Goal: Information Seeking & Learning: Find specific fact

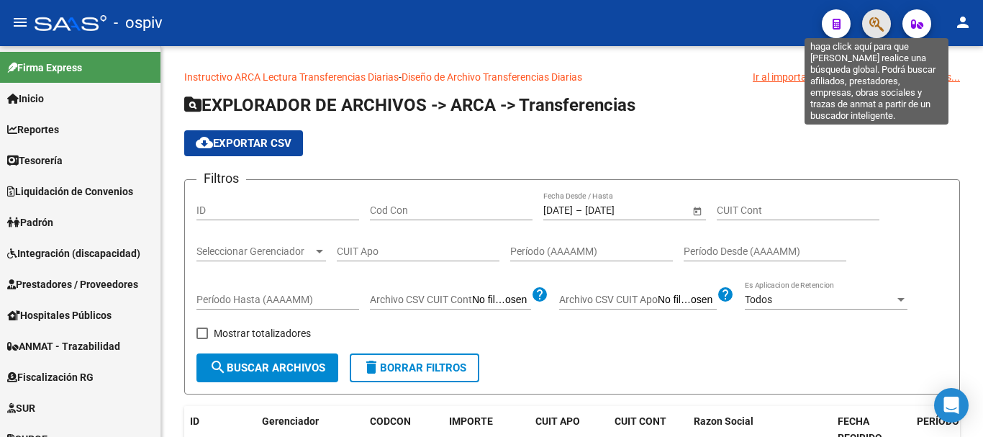
click at [874, 27] on icon "button" at bounding box center [876, 24] width 14 height 17
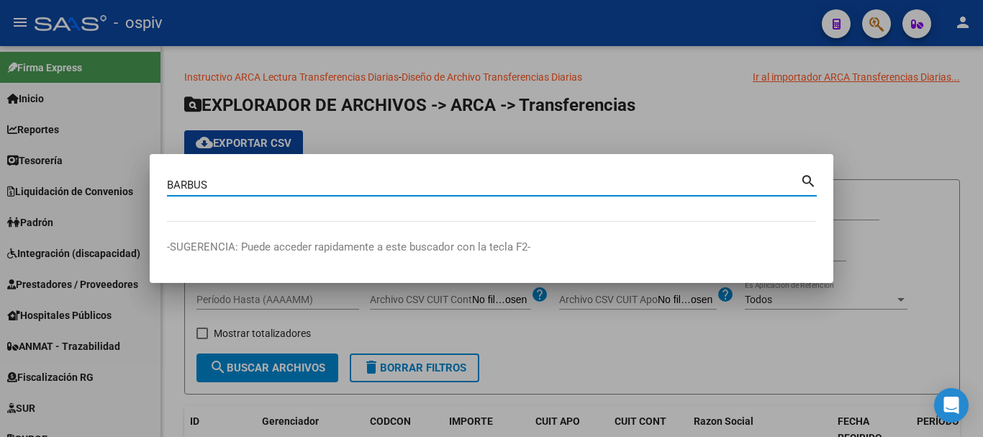
type input "BARBUS"
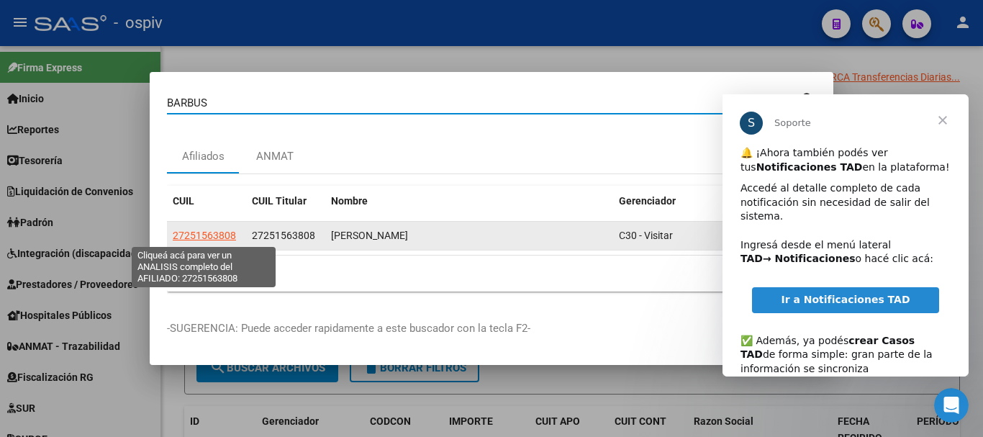
click at [206, 237] on span "27251563808" at bounding box center [204, 235] width 63 height 12
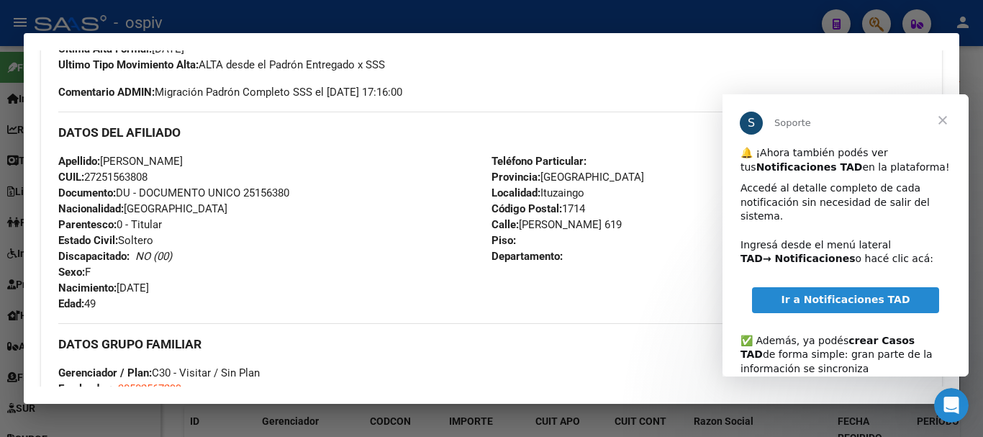
scroll to position [503, 0]
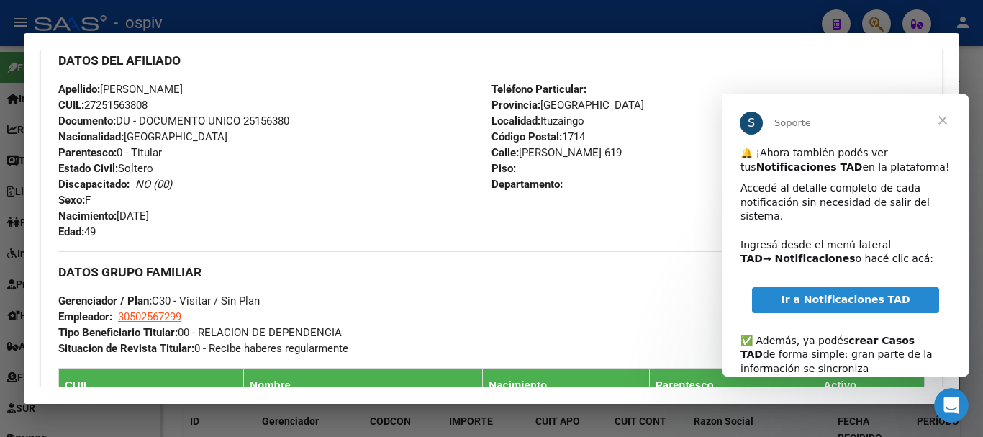
click at [941, 121] on span "Cerrar" at bounding box center [942, 120] width 52 height 52
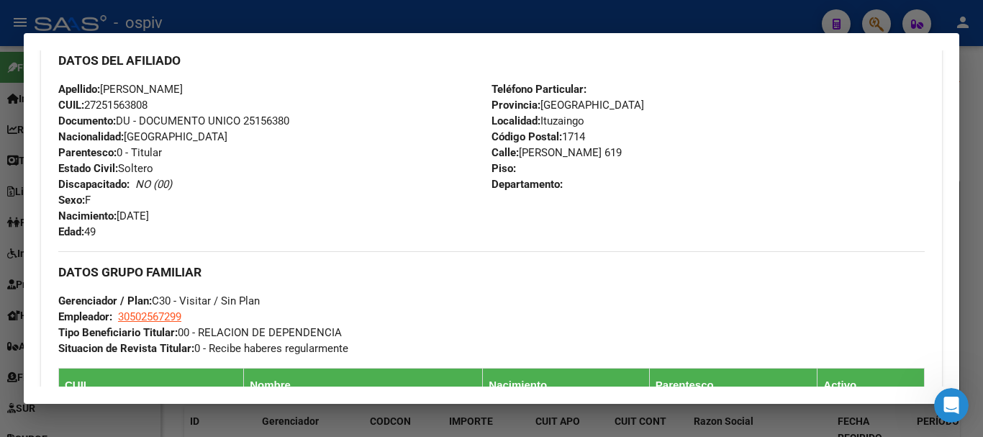
click at [616, 29] on div at bounding box center [491, 218] width 983 height 437
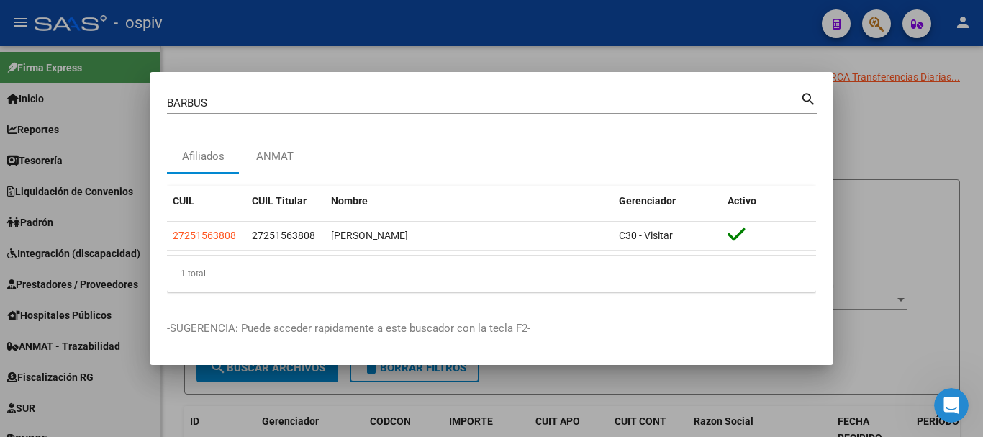
click at [466, 47] on div at bounding box center [491, 218] width 983 height 437
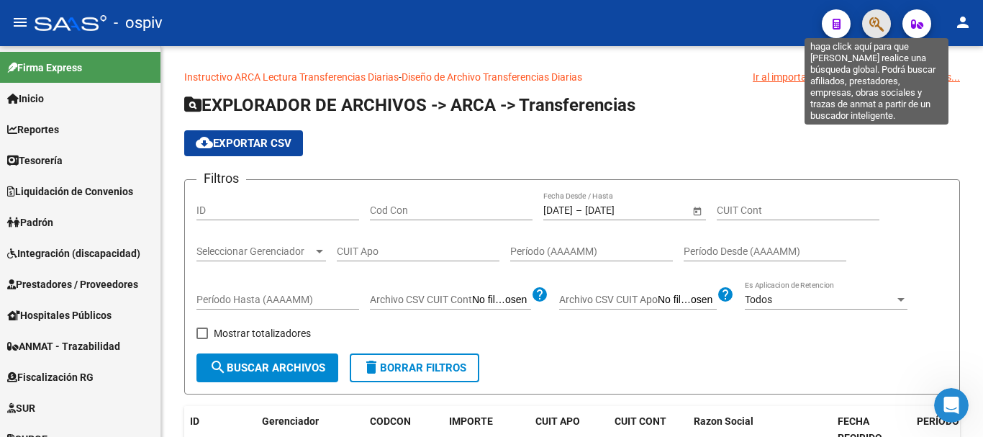
click at [875, 21] on icon "button" at bounding box center [876, 24] width 14 height 17
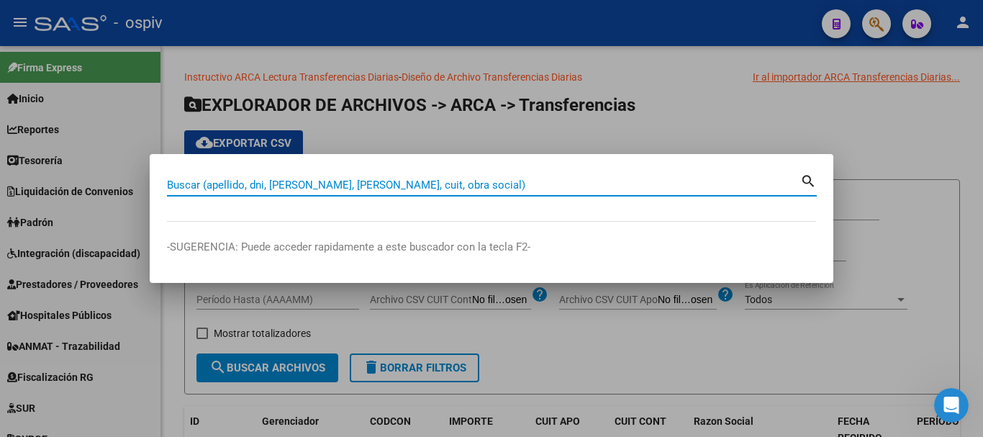
click at [227, 184] on input "Buscar (apellido, dni, [PERSON_NAME], [PERSON_NAME], cuit, obra social)" at bounding box center [483, 184] width 633 height 13
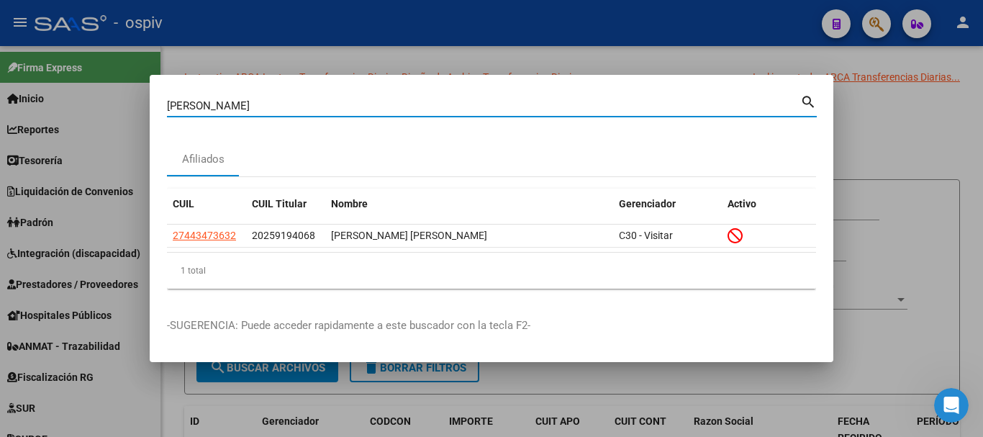
drag, startPoint x: 232, startPoint y: 106, endPoint x: 124, endPoint y: 114, distance: 108.2
click at [124, 114] on div "[PERSON_NAME] (apellido, dni, cuil, nro traspaso, cuit, obra social) search Afi…" at bounding box center [491, 218] width 983 height 437
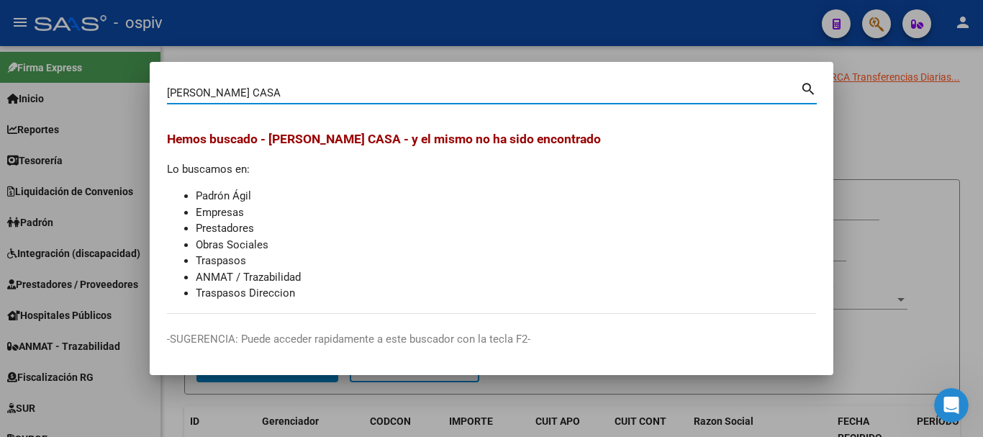
click at [234, 99] on input "[PERSON_NAME] CASA" at bounding box center [483, 92] width 633 height 13
type input "BERNAL"
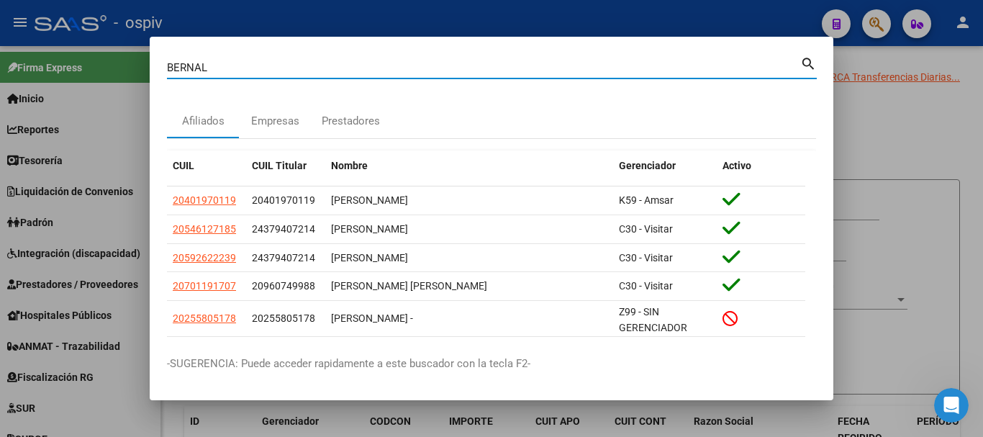
scroll to position [65, 0]
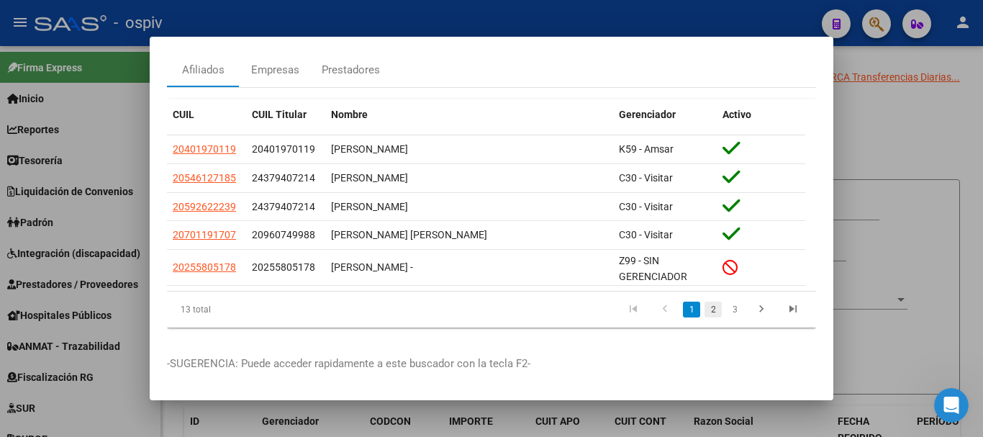
click at [704, 301] on link "2" at bounding box center [712, 309] width 17 height 16
click at [726, 301] on link "3" at bounding box center [734, 309] width 17 height 16
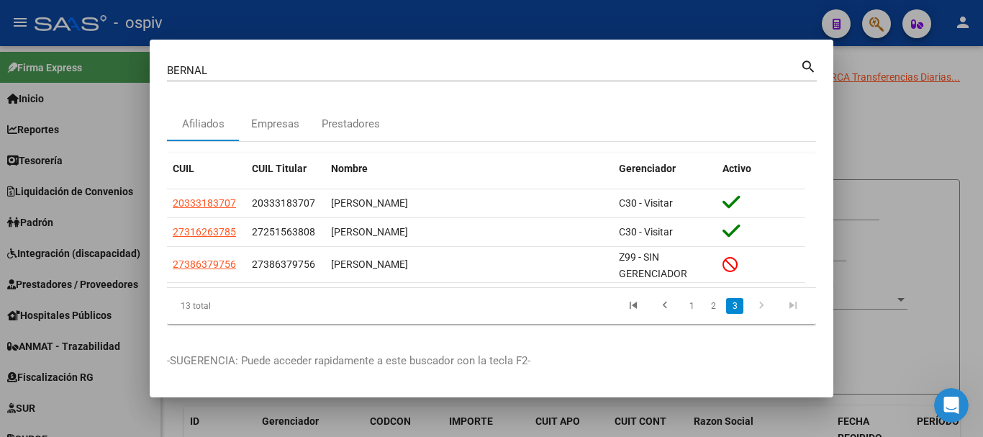
scroll to position [0, 0]
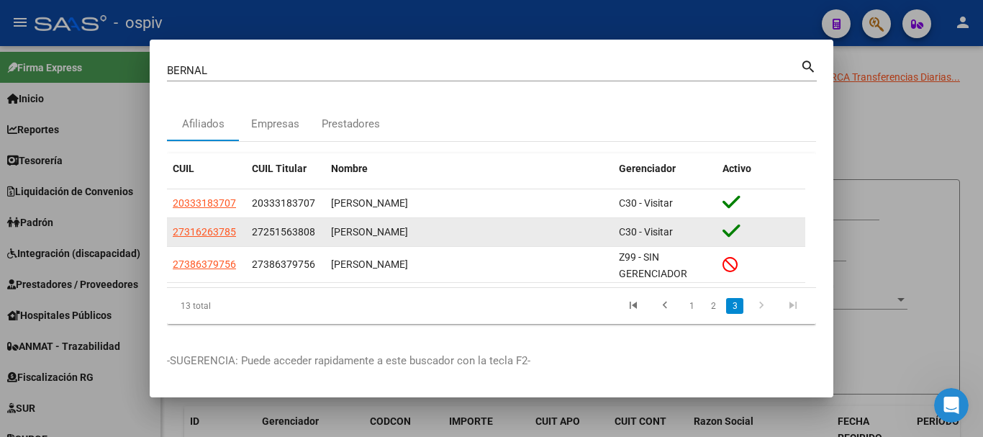
click at [277, 235] on span "27251563808" at bounding box center [283, 232] width 63 height 12
drag, startPoint x: 275, startPoint y: 235, endPoint x: 291, endPoint y: 237, distance: 15.3
click at [291, 237] on span "27251563808" at bounding box center [283, 232] width 63 height 12
click at [308, 228] on span "27251563808" at bounding box center [283, 232] width 63 height 12
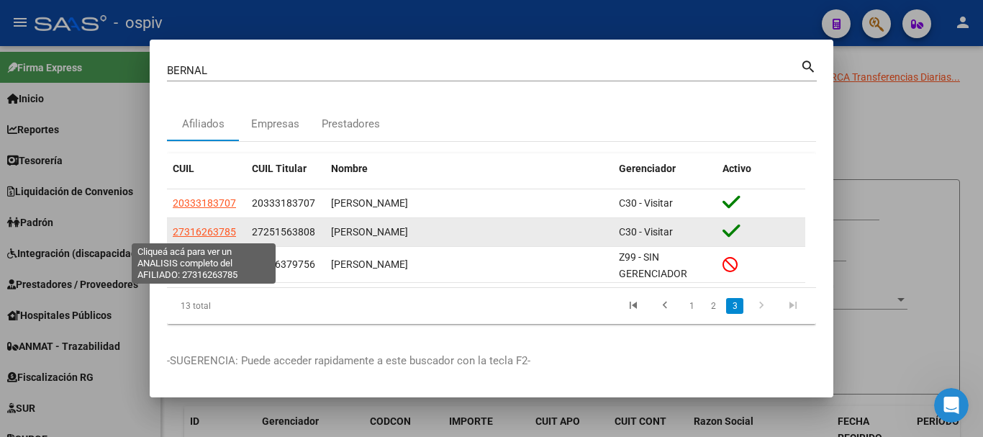
click at [214, 235] on span "27316263785" at bounding box center [204, 232] width 63 height 12
type textarea "27316263785"
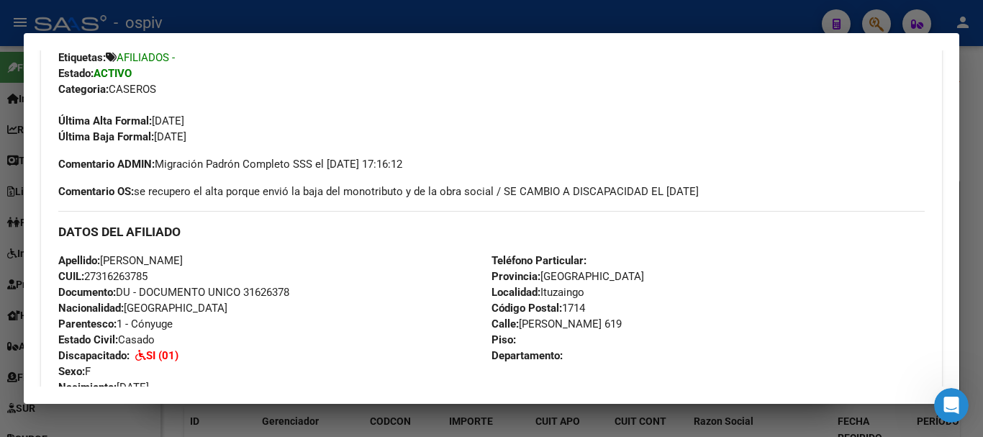
scroll to position [432, 0]
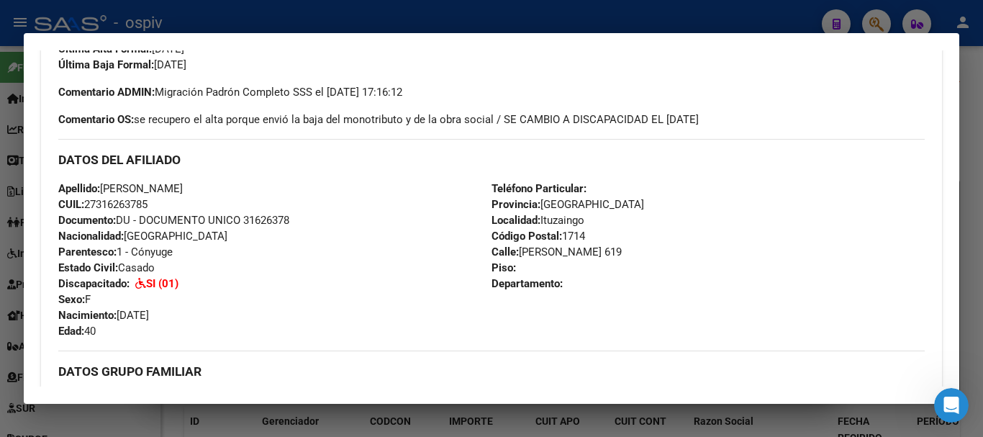
click at [96, 207] on span "CUIL: 27316263785" at bounding box center [102, 204] width 89 height 13
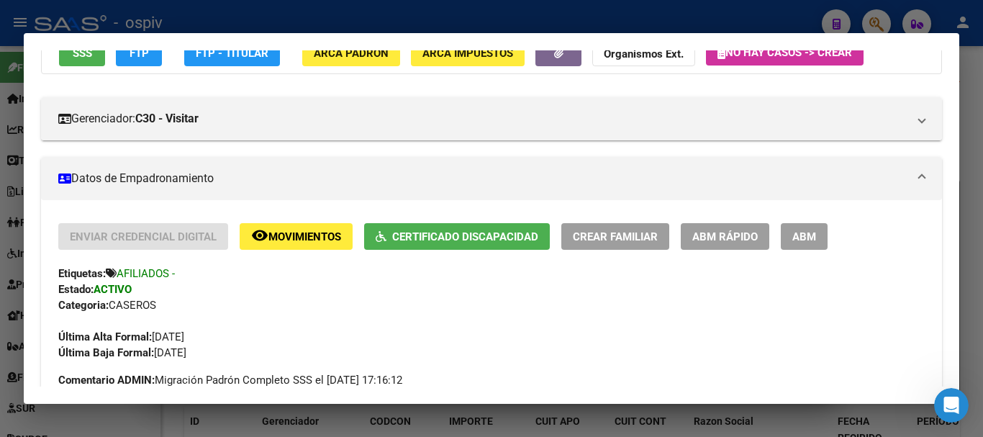
scroll to position [0, 0]
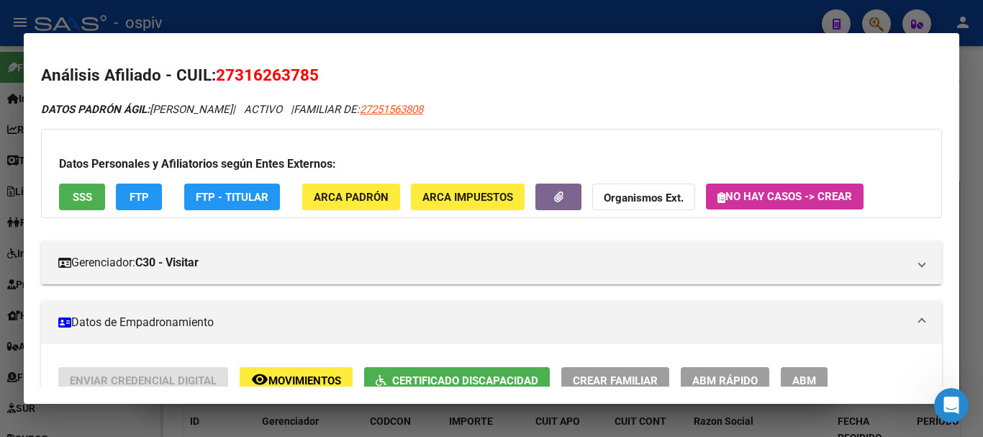
drag, startPoint x: 239, startPoint y: 73, endPoint x: 308, endPoint y: 74, distance: 69.1
click at [308, 74] on span "27316263785" at bounding box center [267, 74] width 103 height 19
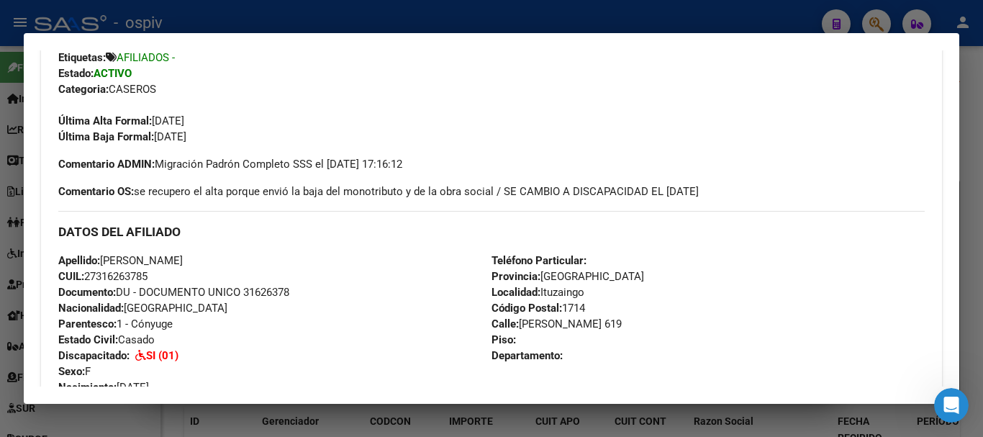
scroll to position [144, 0]
